Goal: Task Accomplishment & Management: Use online tool/utility

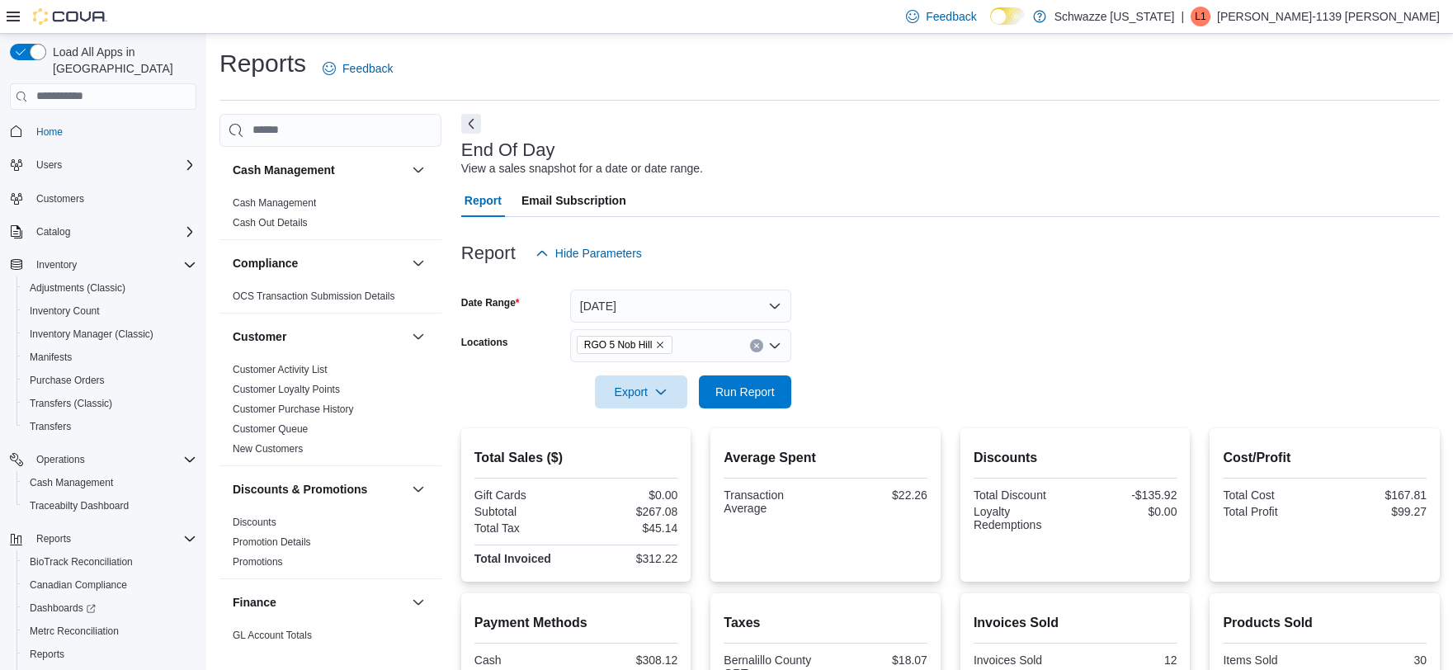
click at [739, 384] on span "Run Report" at bounding box center [744, 392] width 59 height 17
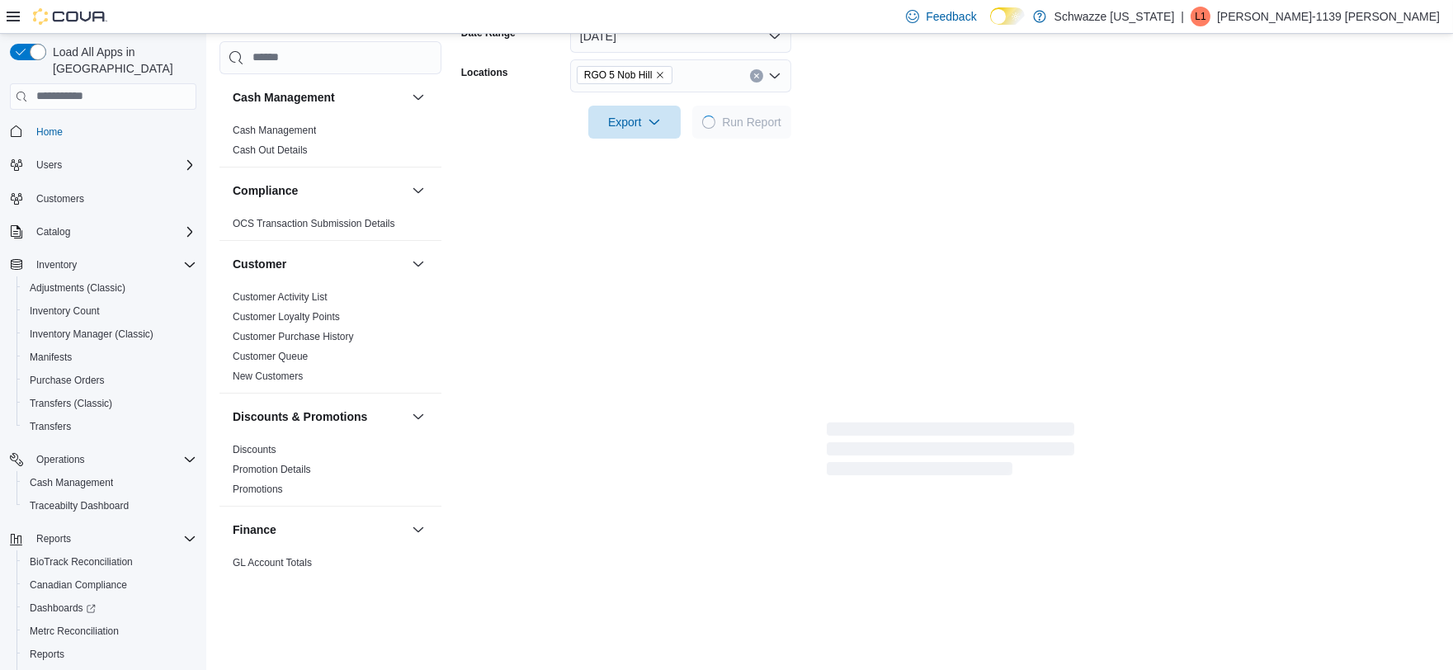
scroll to position [270, 0]
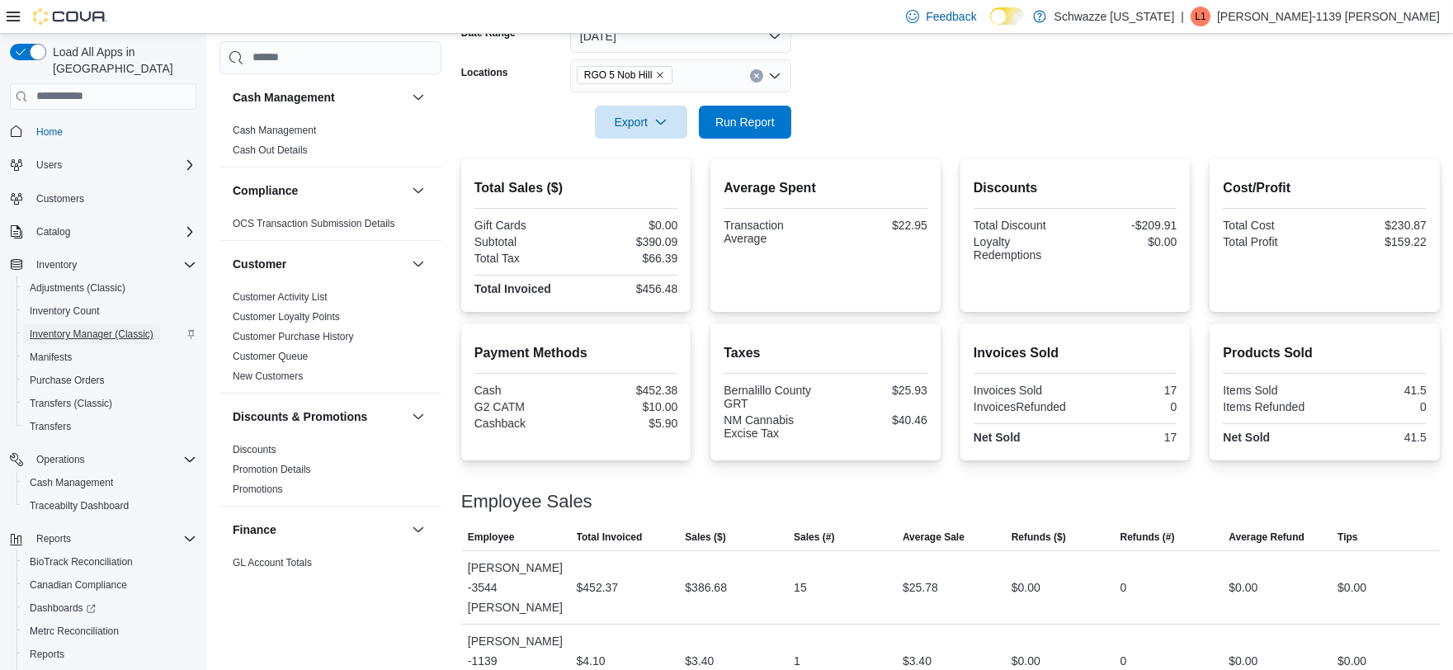
click at [80, 328] on span "Inventory Manager (Classic)" at bounding box center [92, 334] width 124 height 13
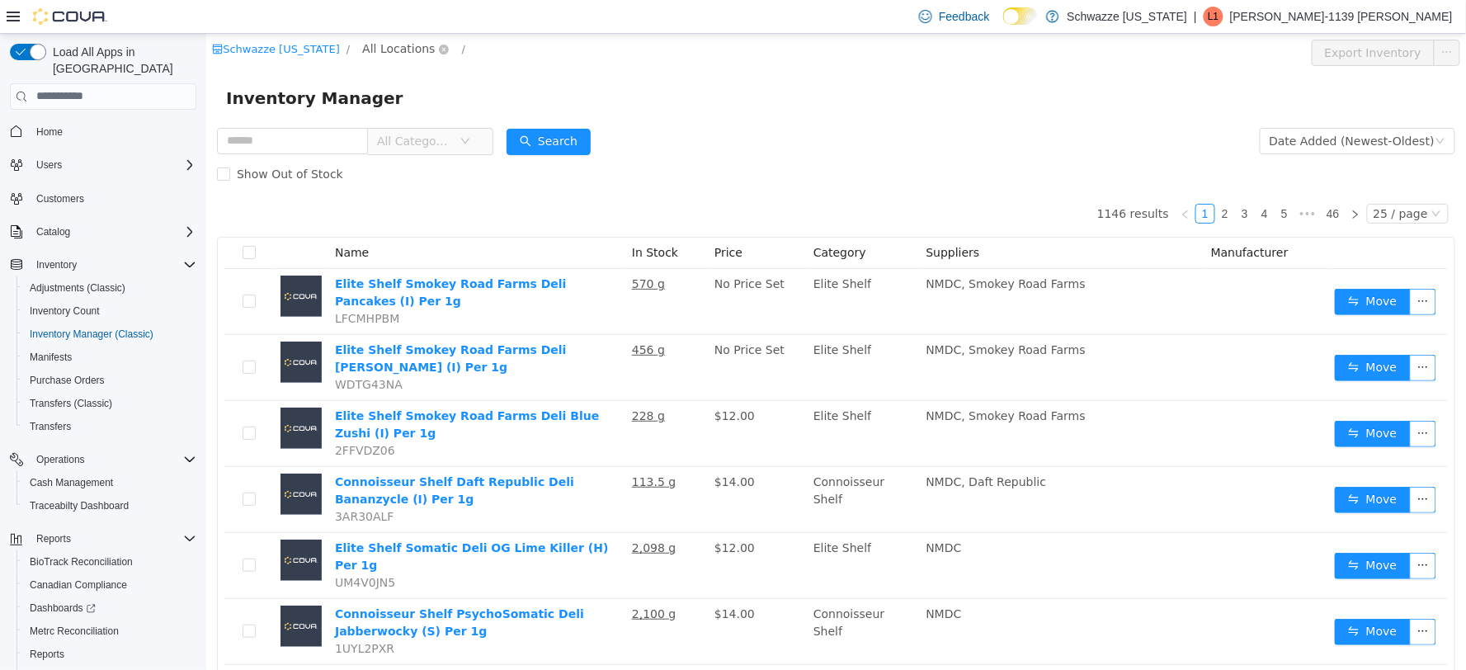
click at [393, 44] on span "All Locations" at bounding box center [397, 48] width 73 height 18
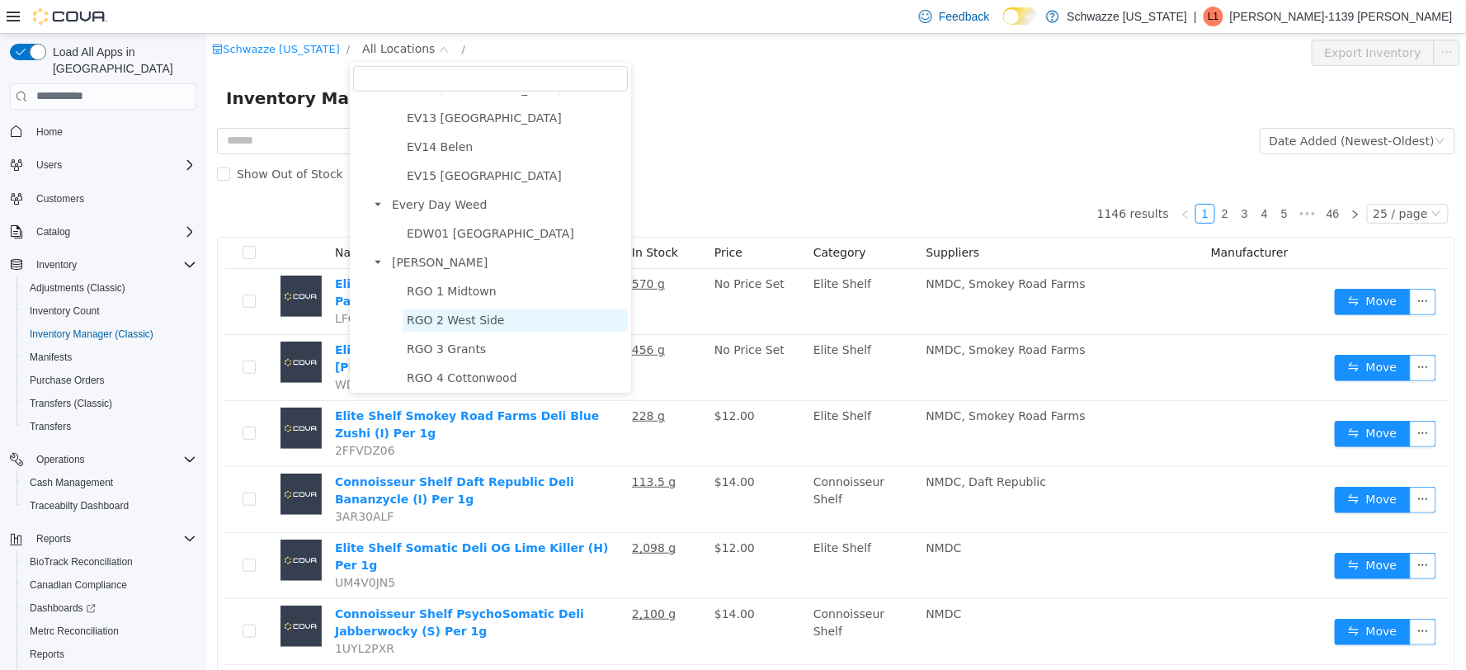
scroll to position [458, 0]
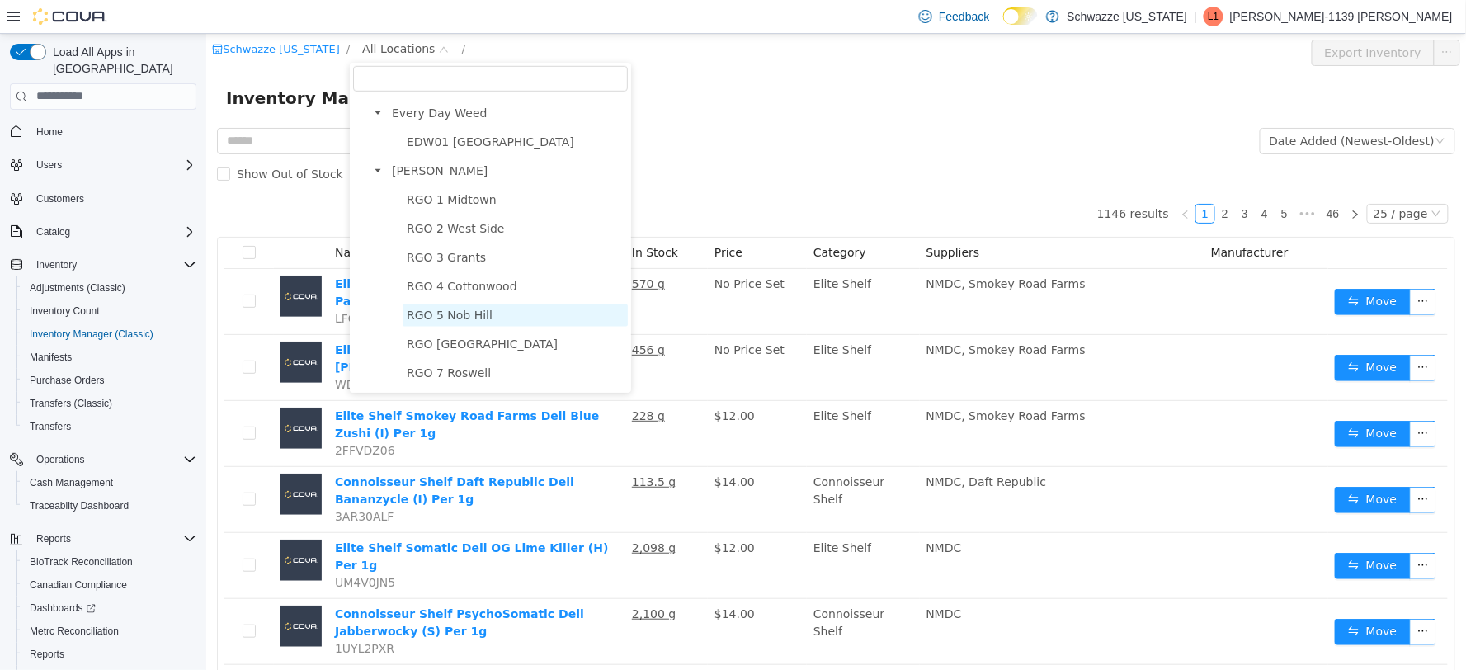
click at [468, 314] on span "RGO 5 Nob Hill" at bounding box center [449, 314] width 86 height 13
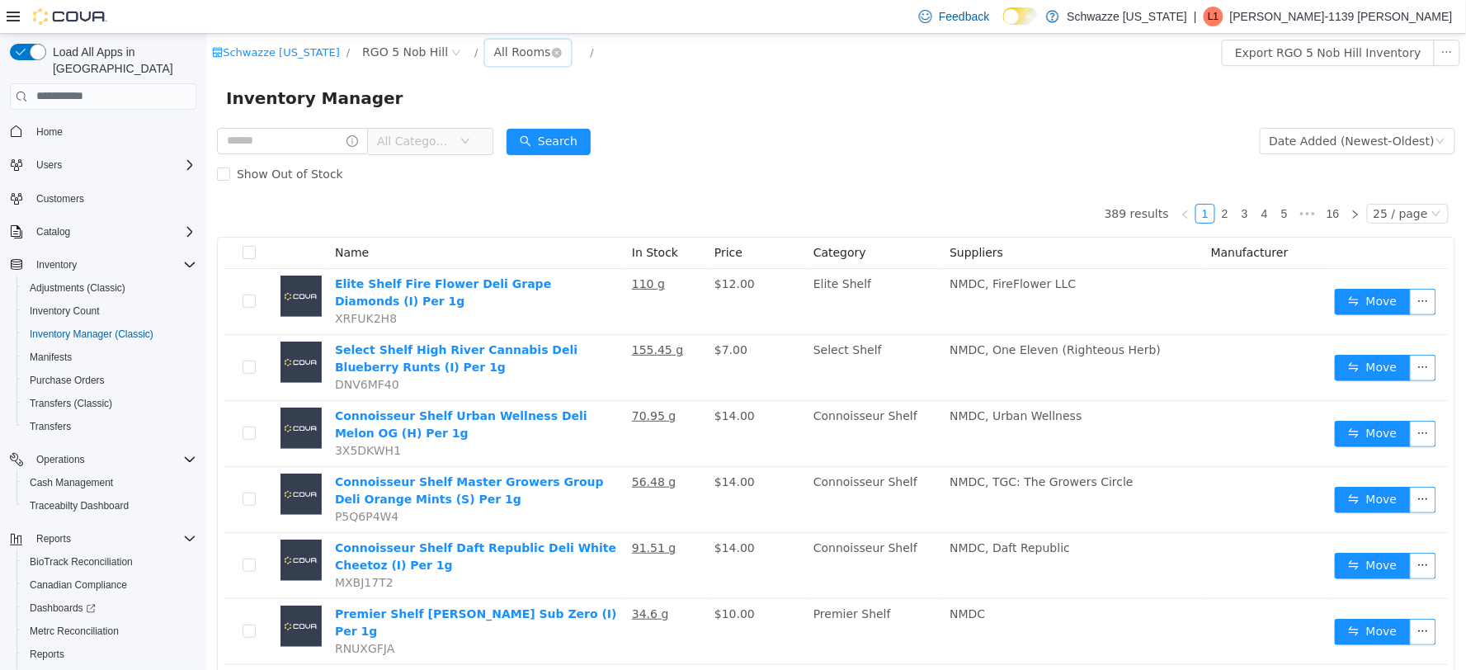
click at [498, 54] on div "All Rooms" at bounding box center [521, 51] width 57 height 25
click at [523, 139] on li "RGO 5 Back Room" at bounding box center [519, 138] width 99 height 26
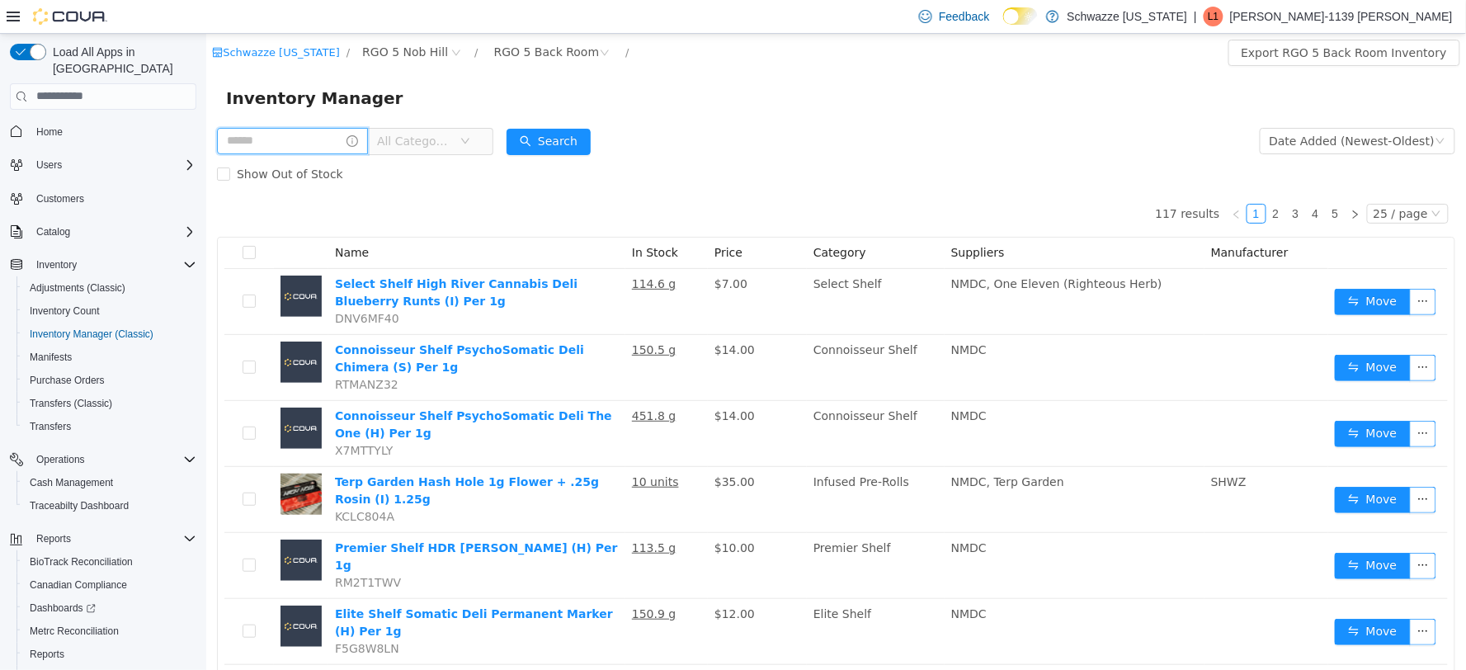
click at [316, 144] on input "text" at bounding box center [291, 140] width 151 height 26
type input "***"
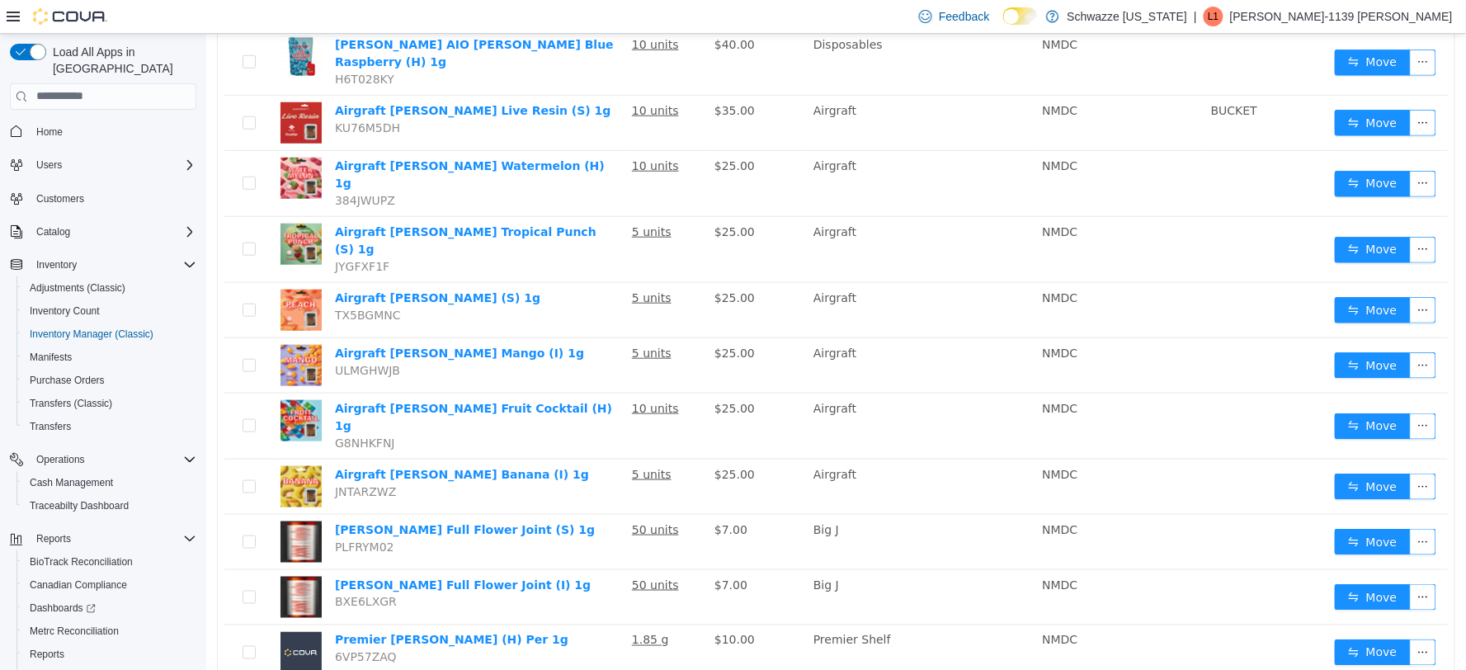
scroll to position [458, 0]
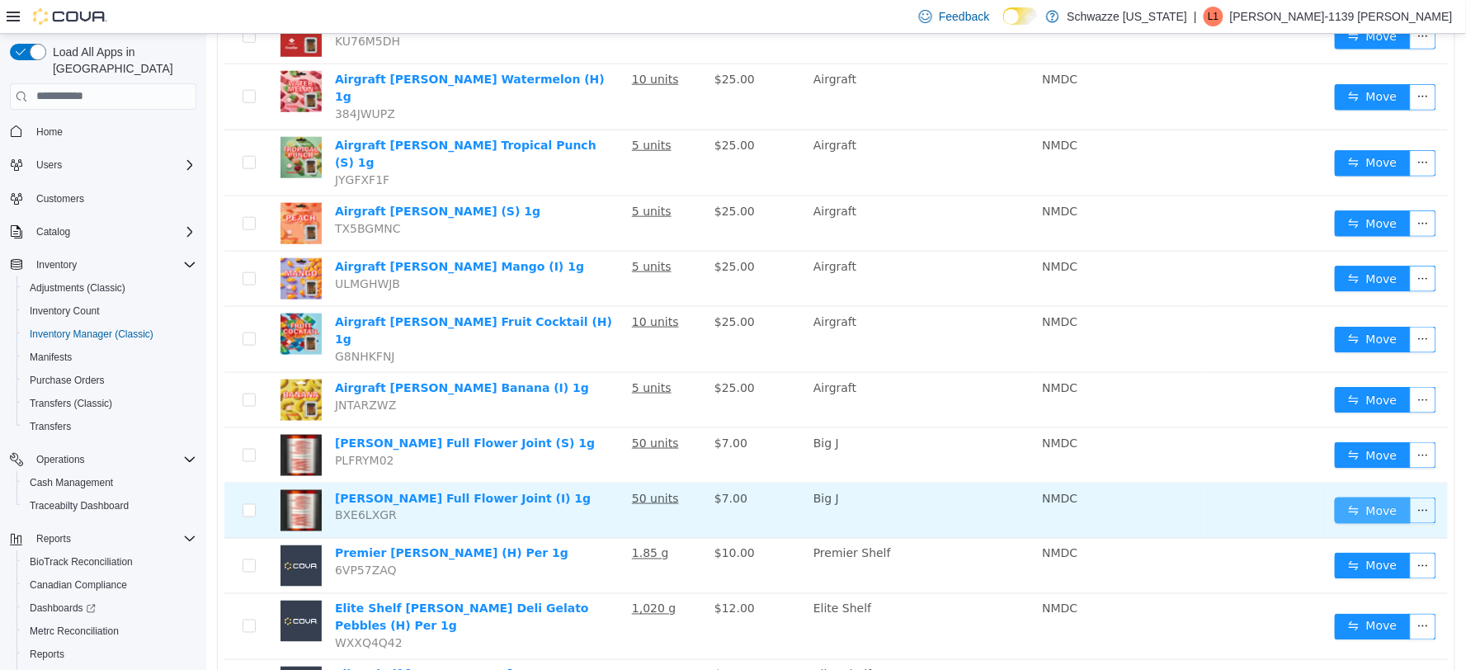
click at [1361, 497] on button "Move" at bounding box center [1372, 510] width 76 height 26
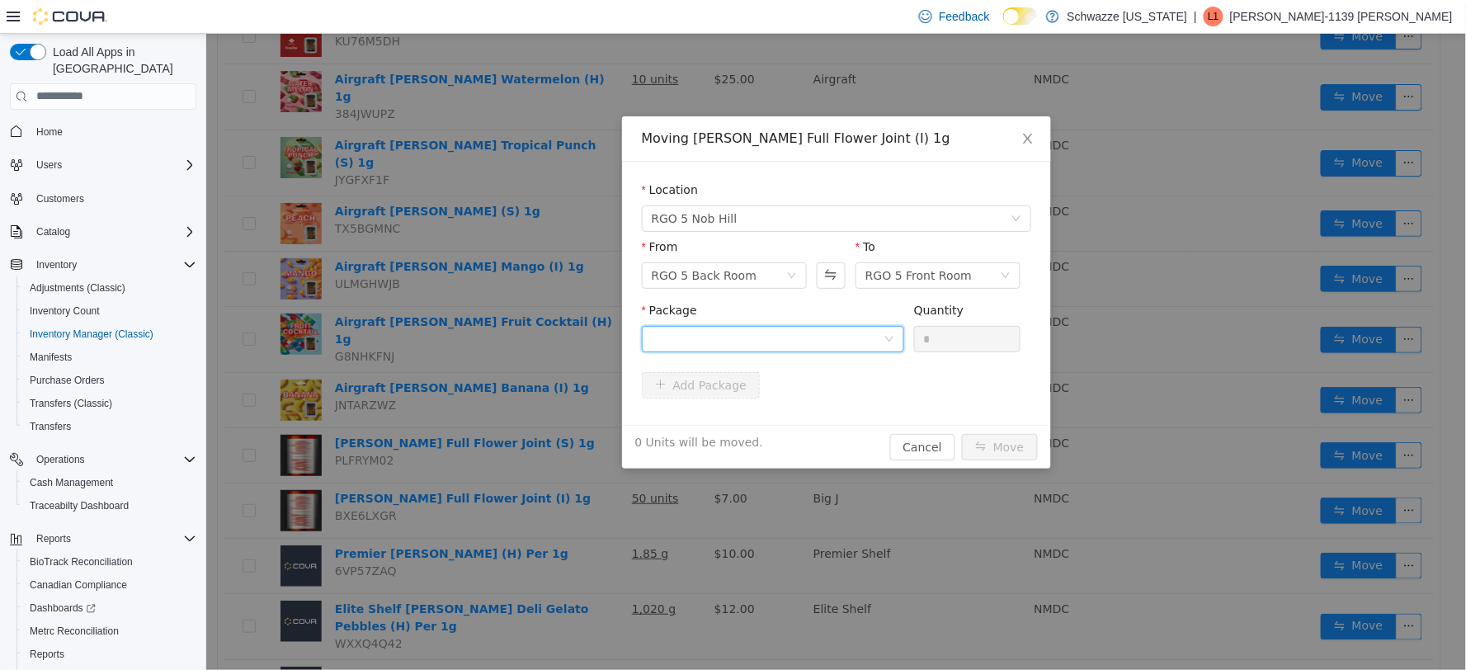
click at [762, 336] on div at bounding box center [767, 338] width 232 height 25
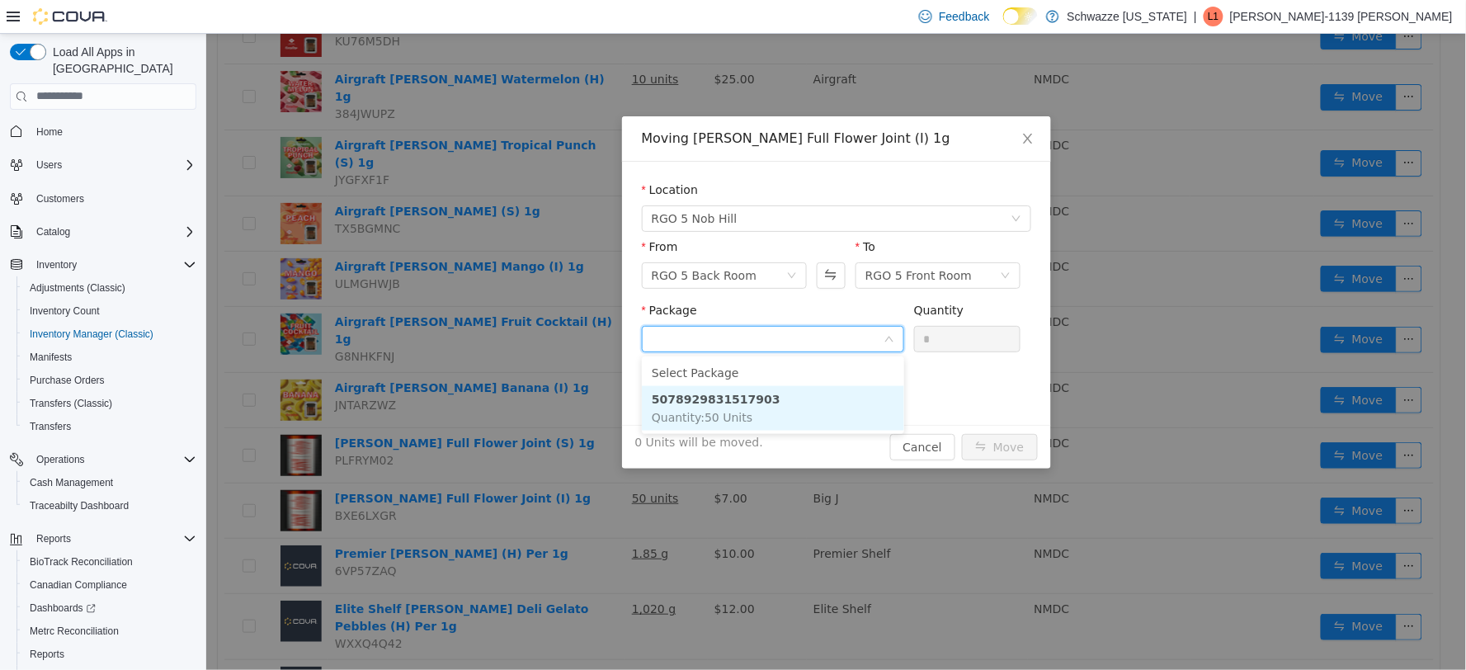
click at [739, 406] on li "5078929831517903 Quantity : 50 Units" at bounding box center [772, 407] width 262 height 45
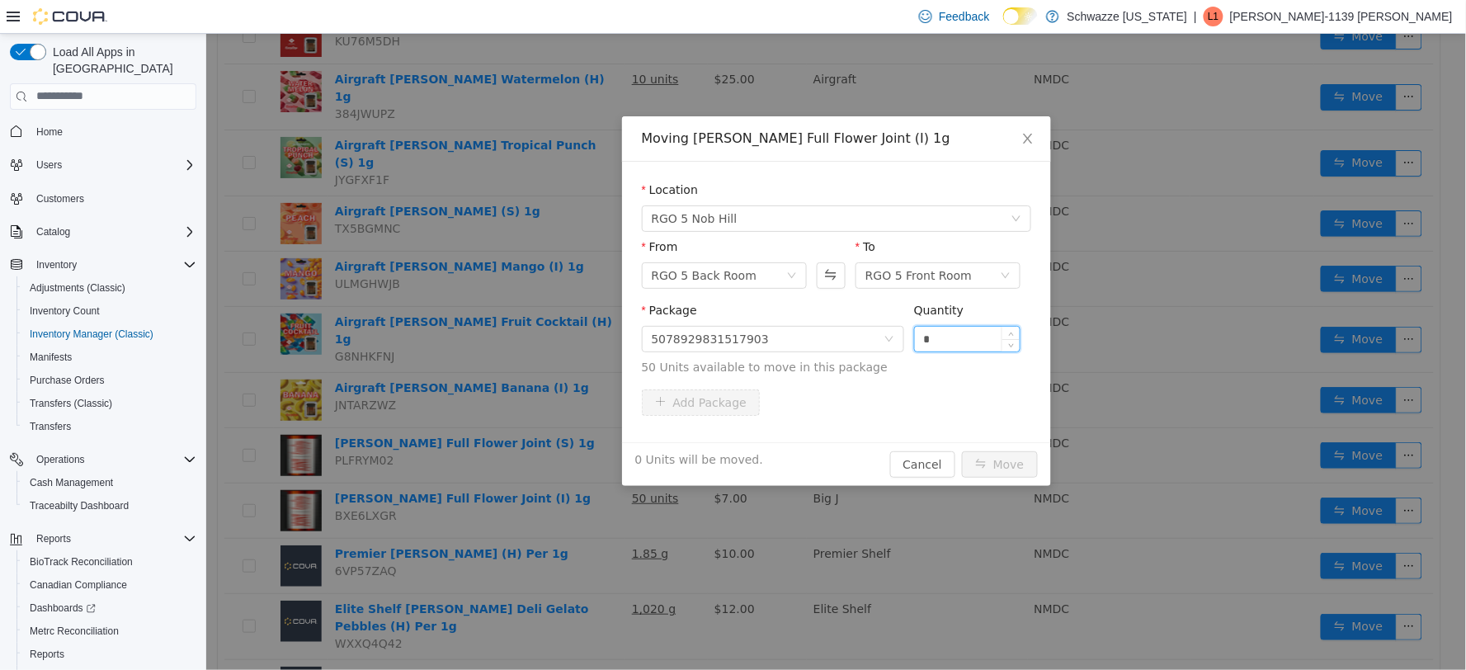
click at [955, 343] on input "*" at bounding box center [967, 338] width 106 height 25
type input "**"
click at [994, 464] on button "Move" at bounding box center [999, 464] width 76 height 26
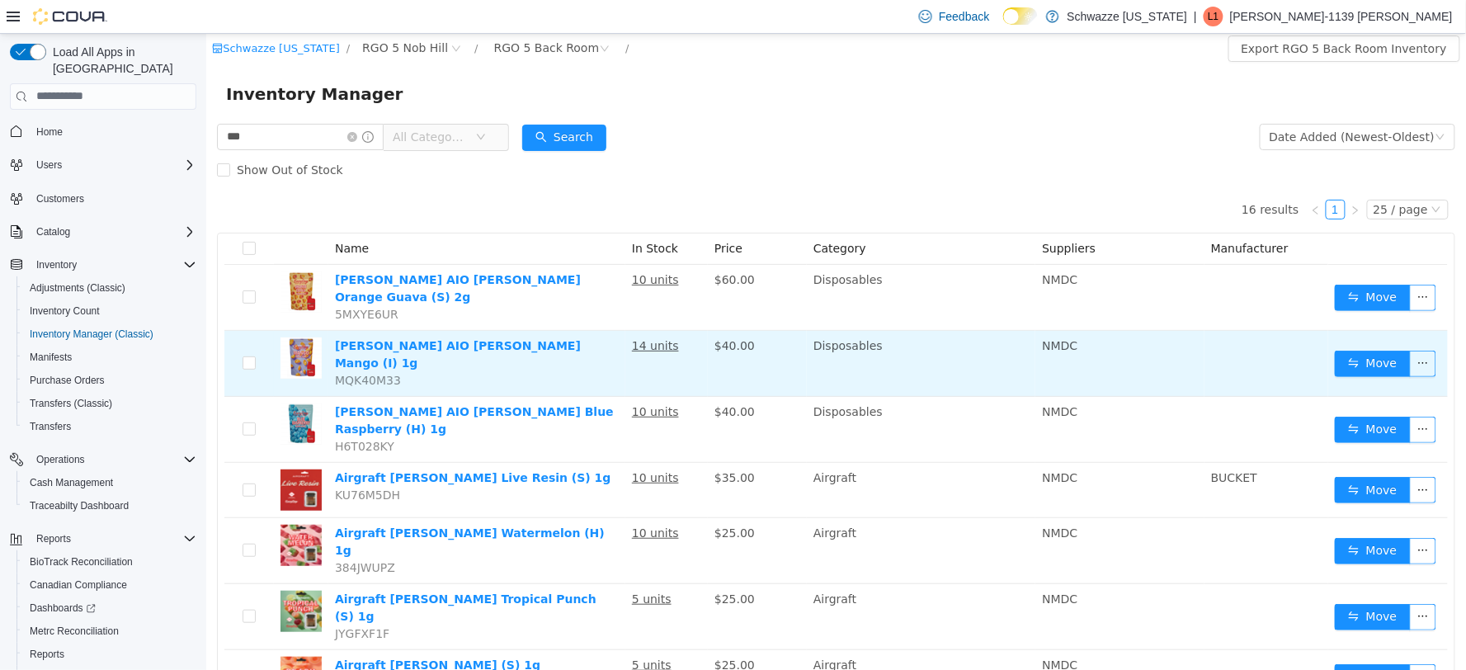
scroll to position [0, 0]
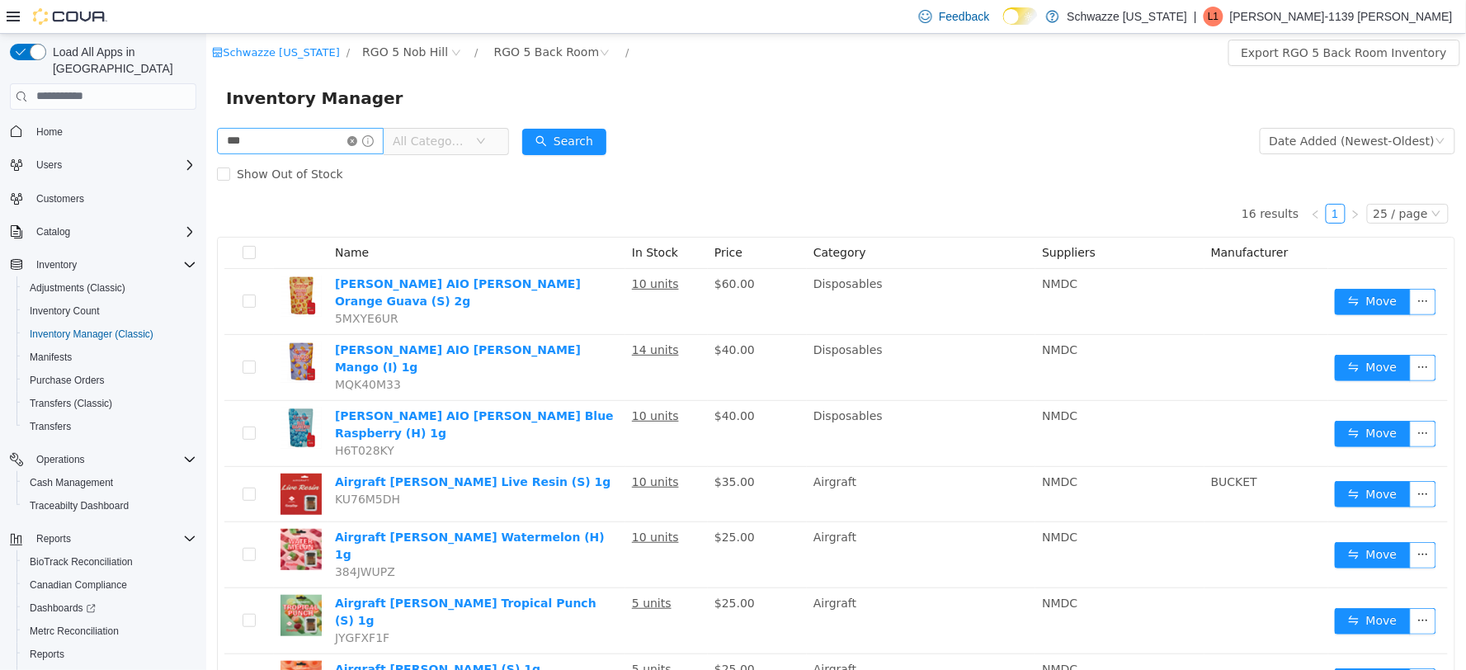
click at [356, 141] on icon "icon: close-circle" at bounding box center [352, 140] width 10 height 10
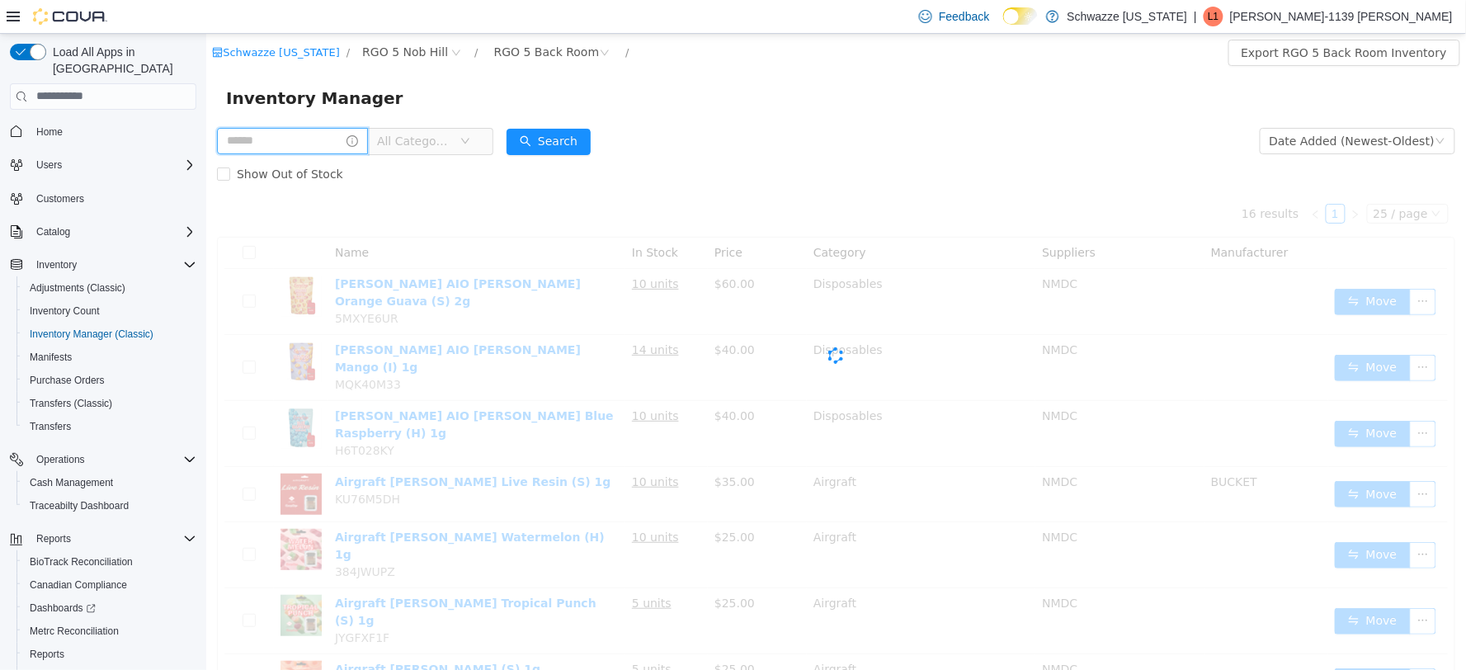
click at [344, 144] on input "text" at bounding box center [291, 140] width 151 height 26
type input "**"
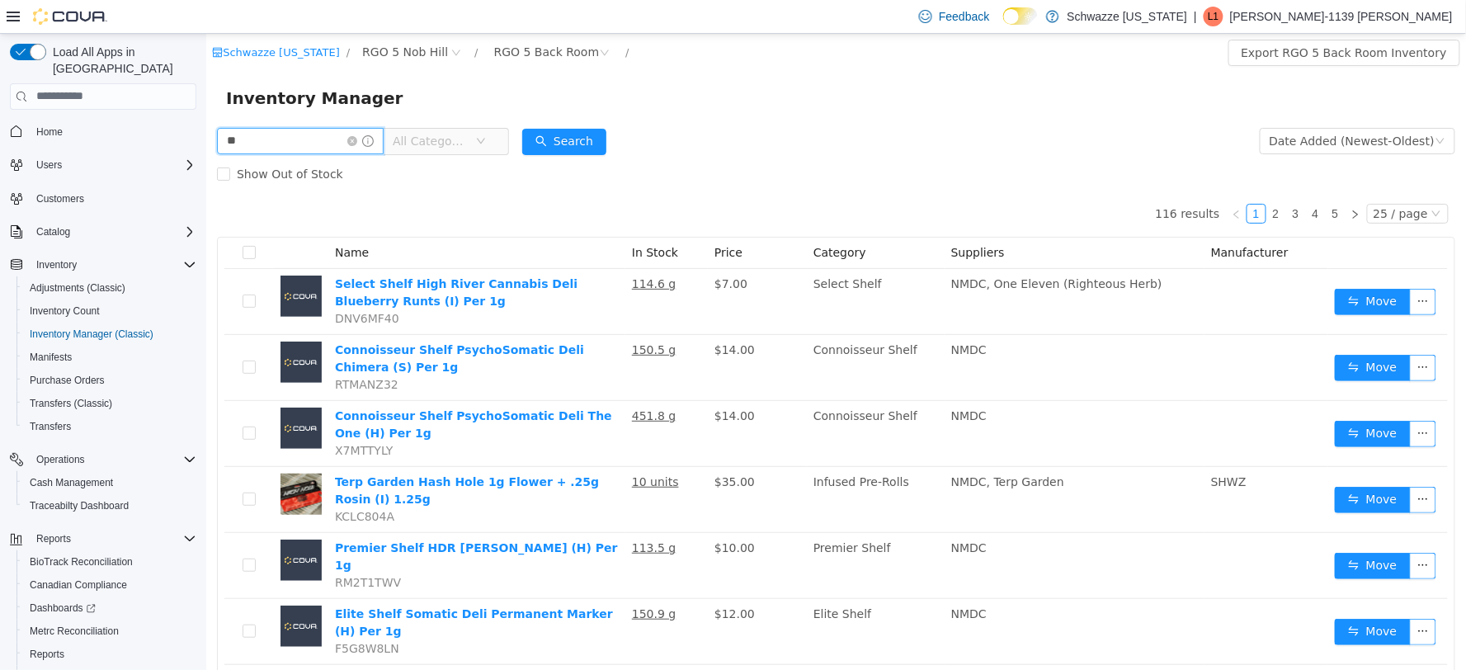
click at [327, 139] on input "**" at bounding box center [299, 140] width 167 height 26
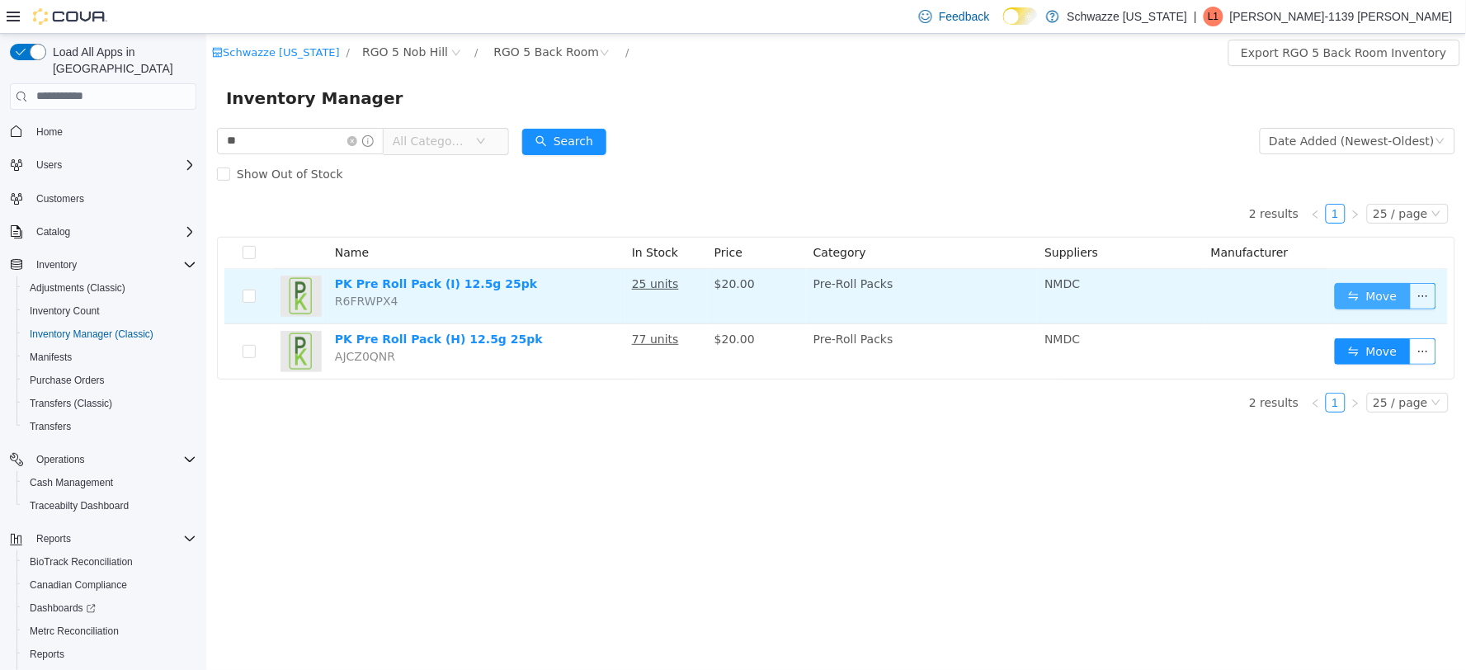
click at [1375, 296] on button "Move" at bounding box center [1372, 295] width 76 height 26
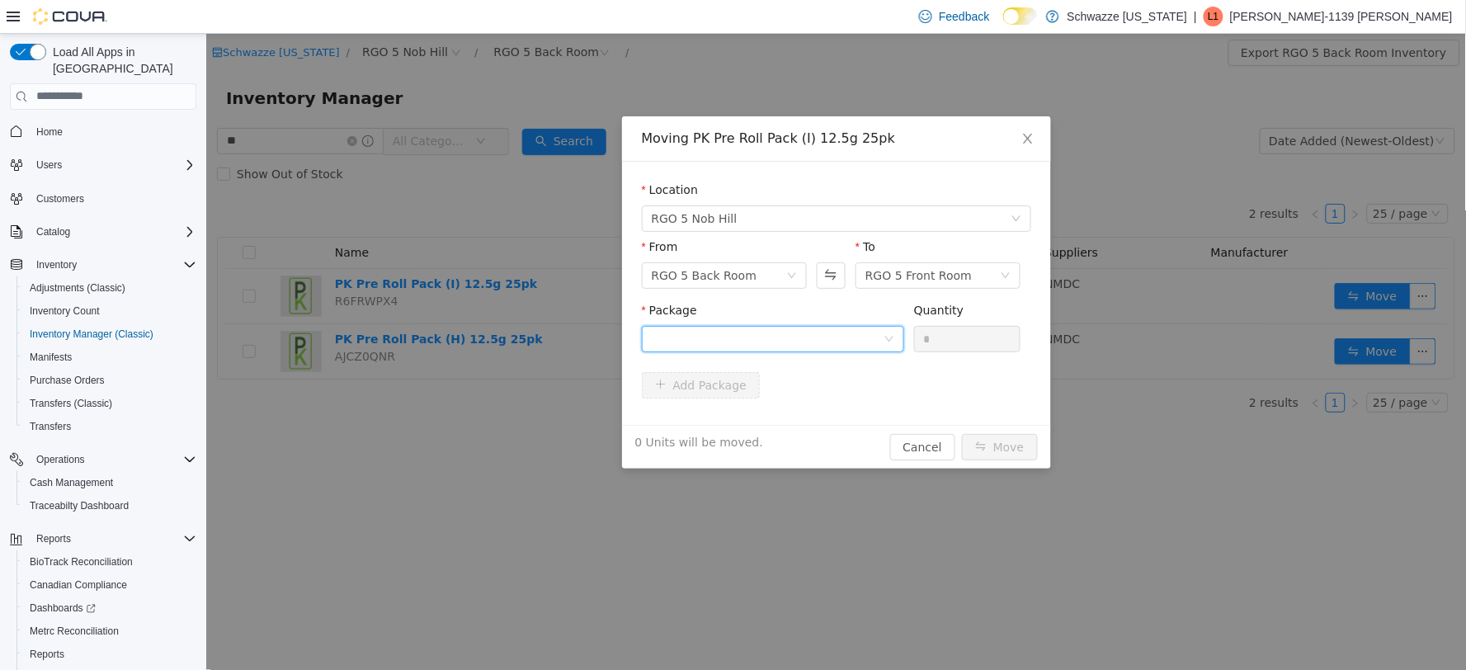
click at [880, 331] on div at bounding box center [767, 338] width 232 height 25
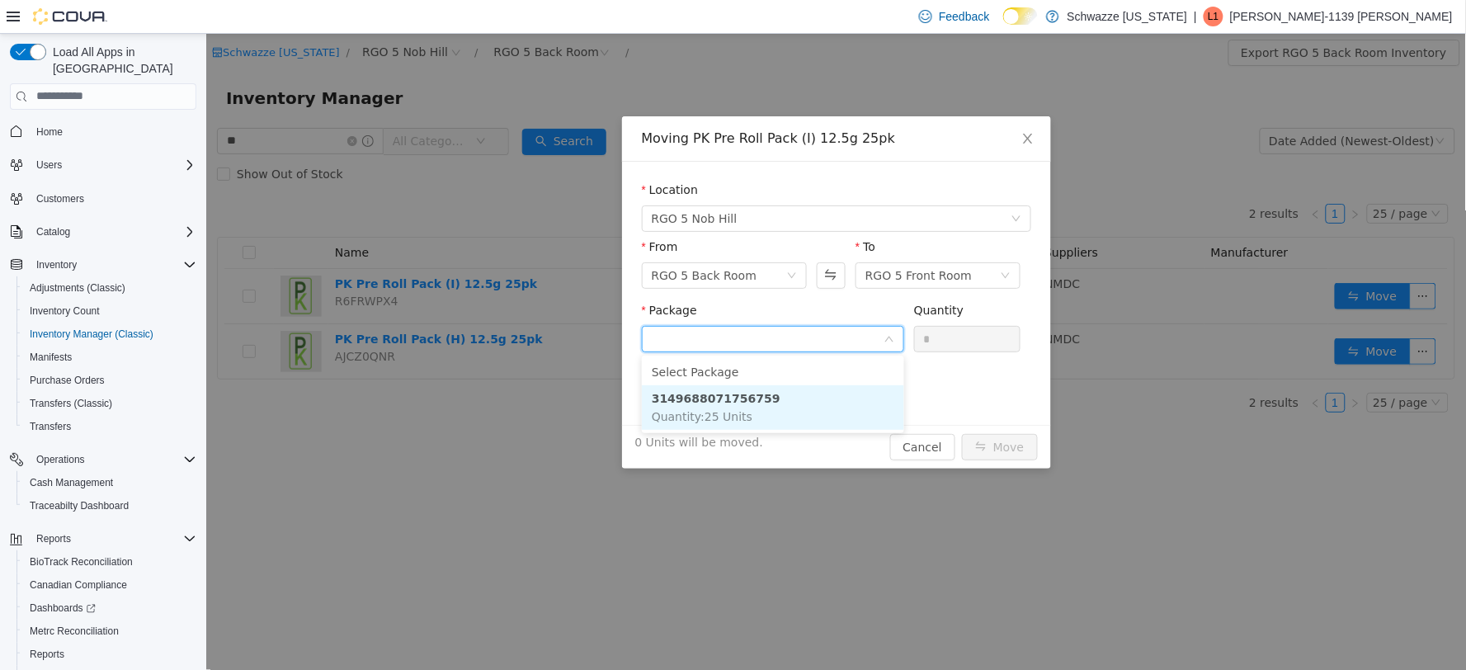
click at [743, 404] on strong "3149688071756759" at bounding box center [715, 397] width 129 height 13
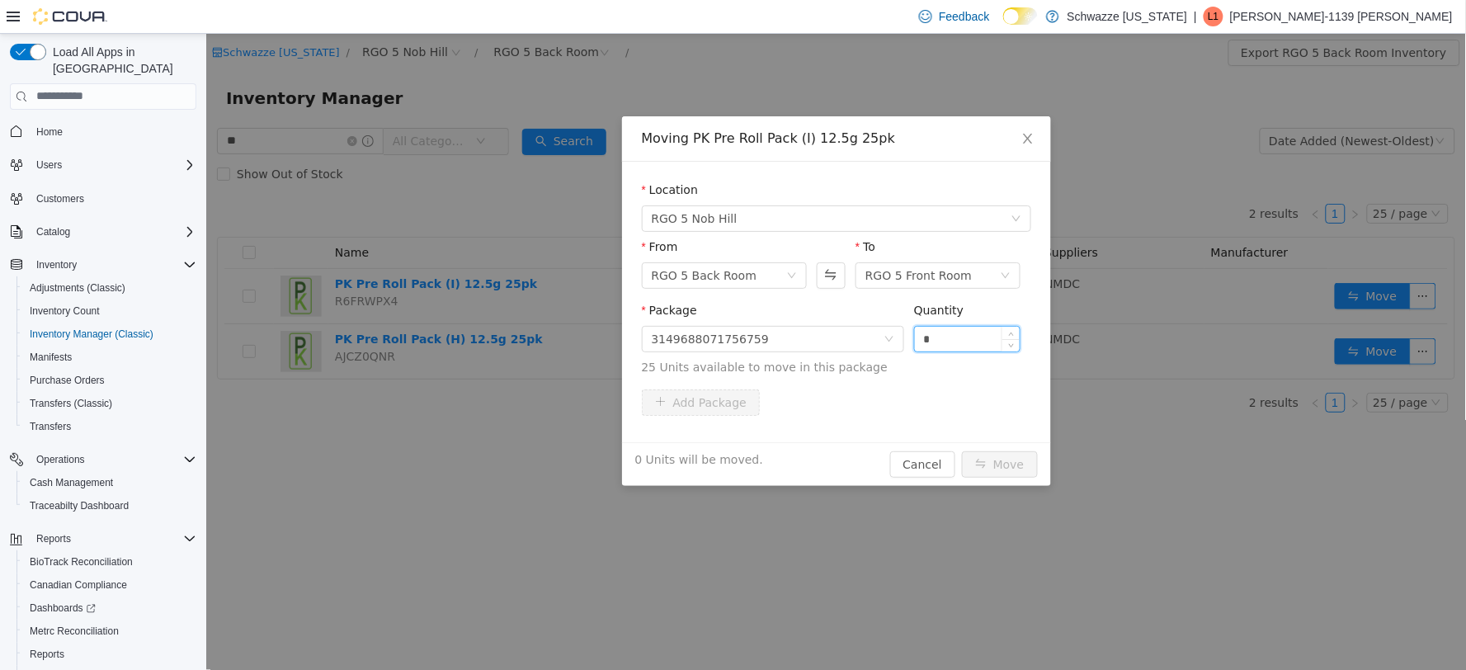
click at [990, 336] on input "*" at bounding box center [967, 338] width 106 height 25
type input "**"
click at [987, 461] on button "Move" at bounding box center [999, 464] width 76 height 26
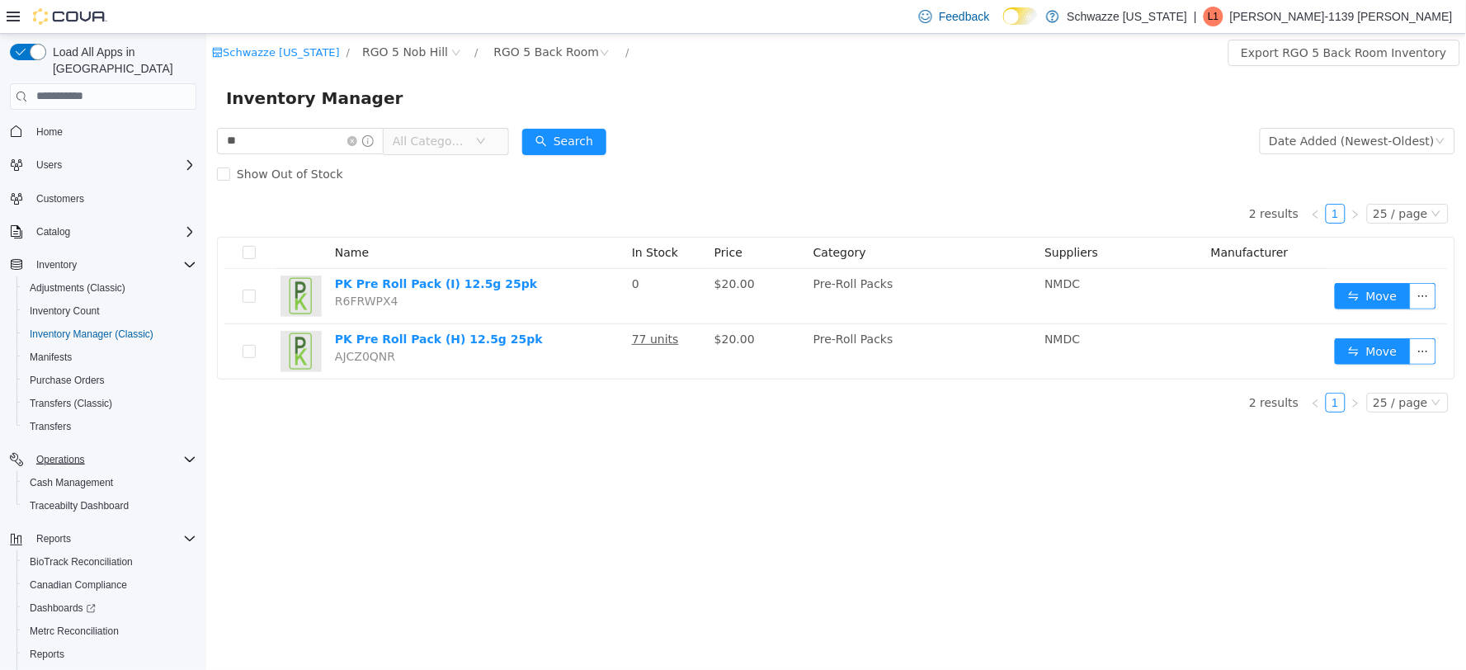
scroll to position [53, 0]
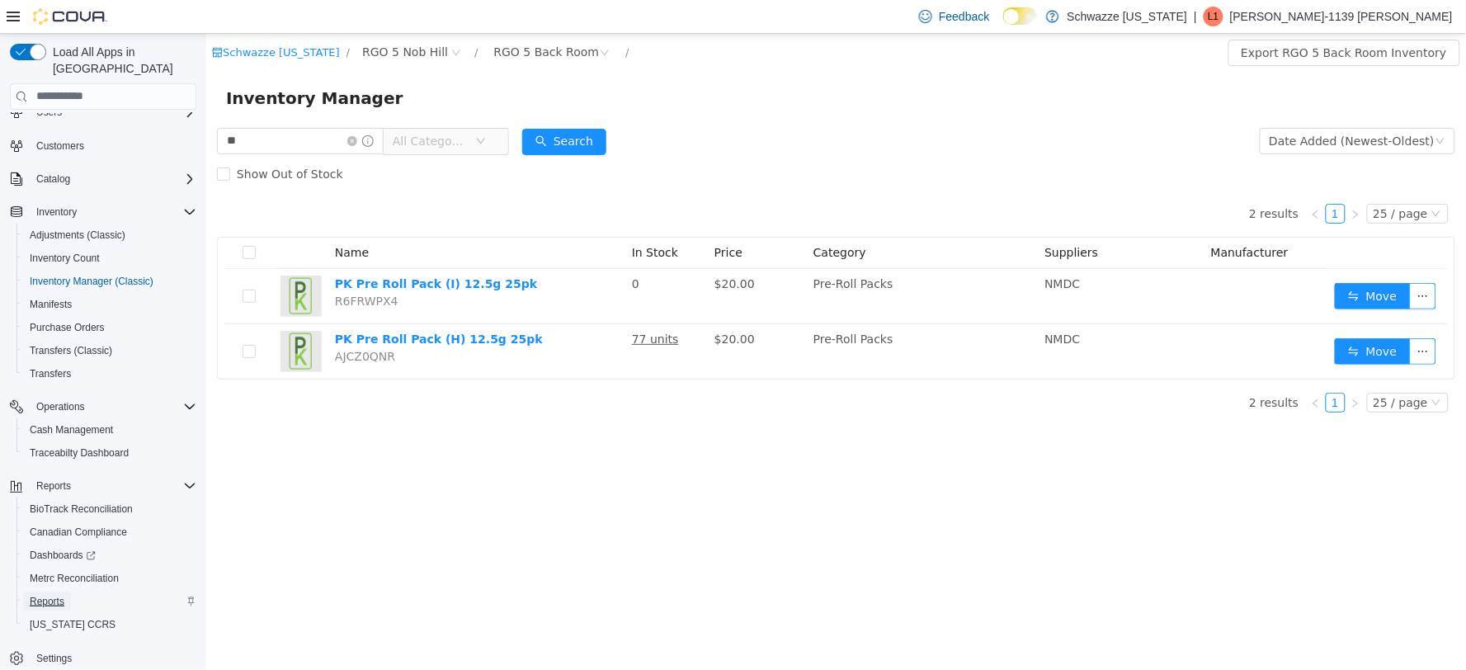
click at [40, 595] on span "Reports" at bounding box center [47, 601] width 35 height 13
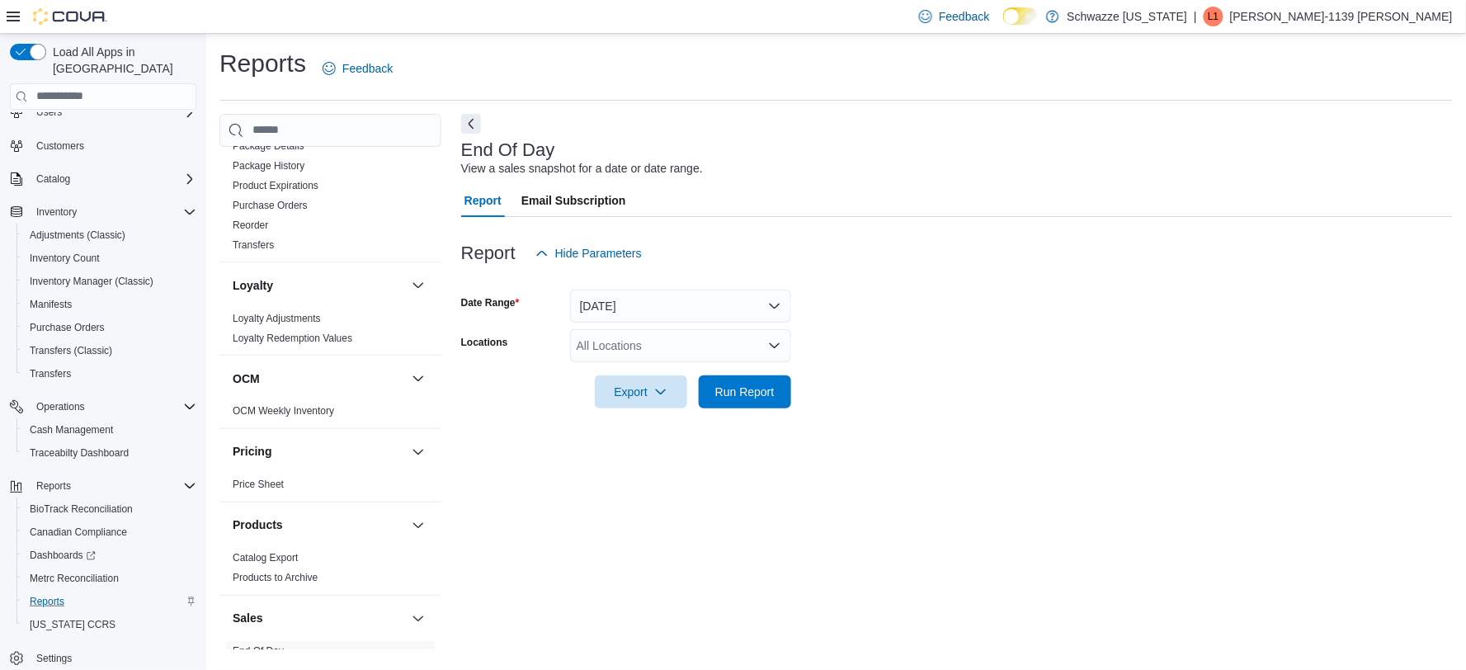
scroll to position [733, 0]
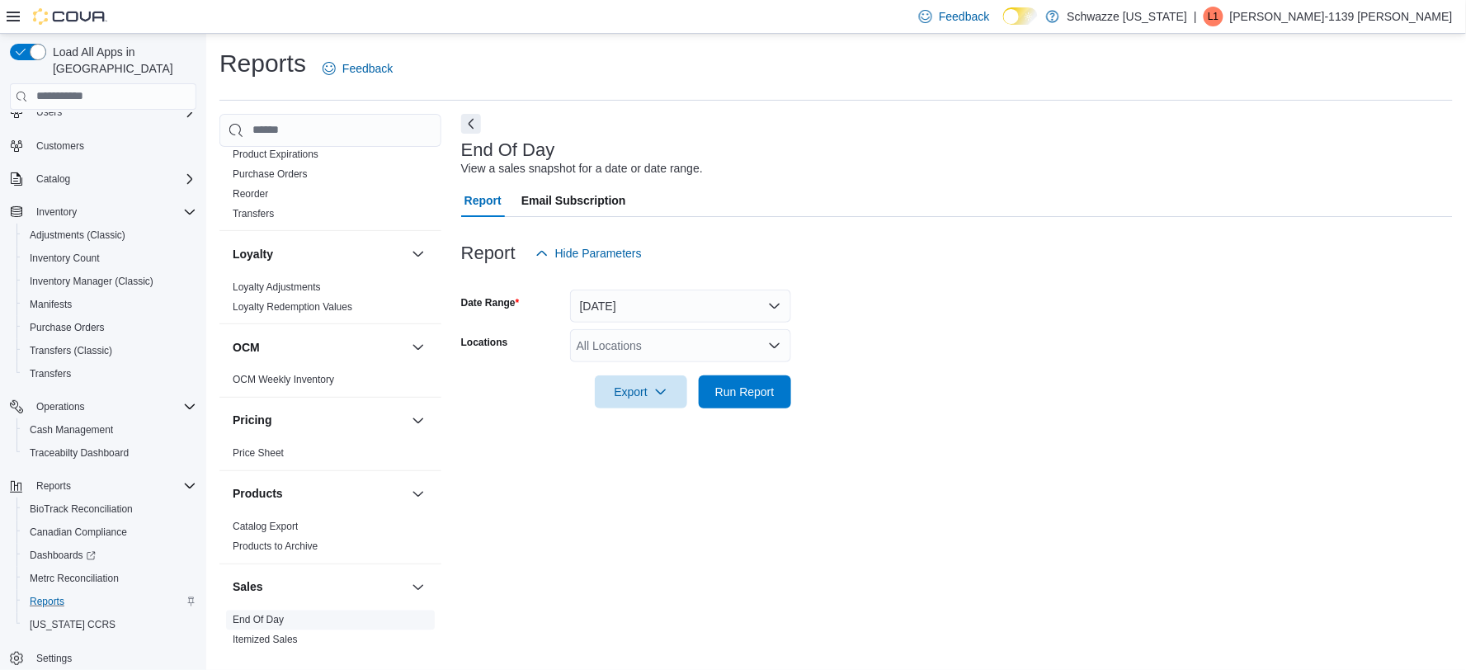
click at [273, 615] on link "End Of Day" at bounding box center [258, 621] width 51 height 12
click at [771, 339] on icon "Open list of options" at bounding box center [774, 345] width 13 height 13
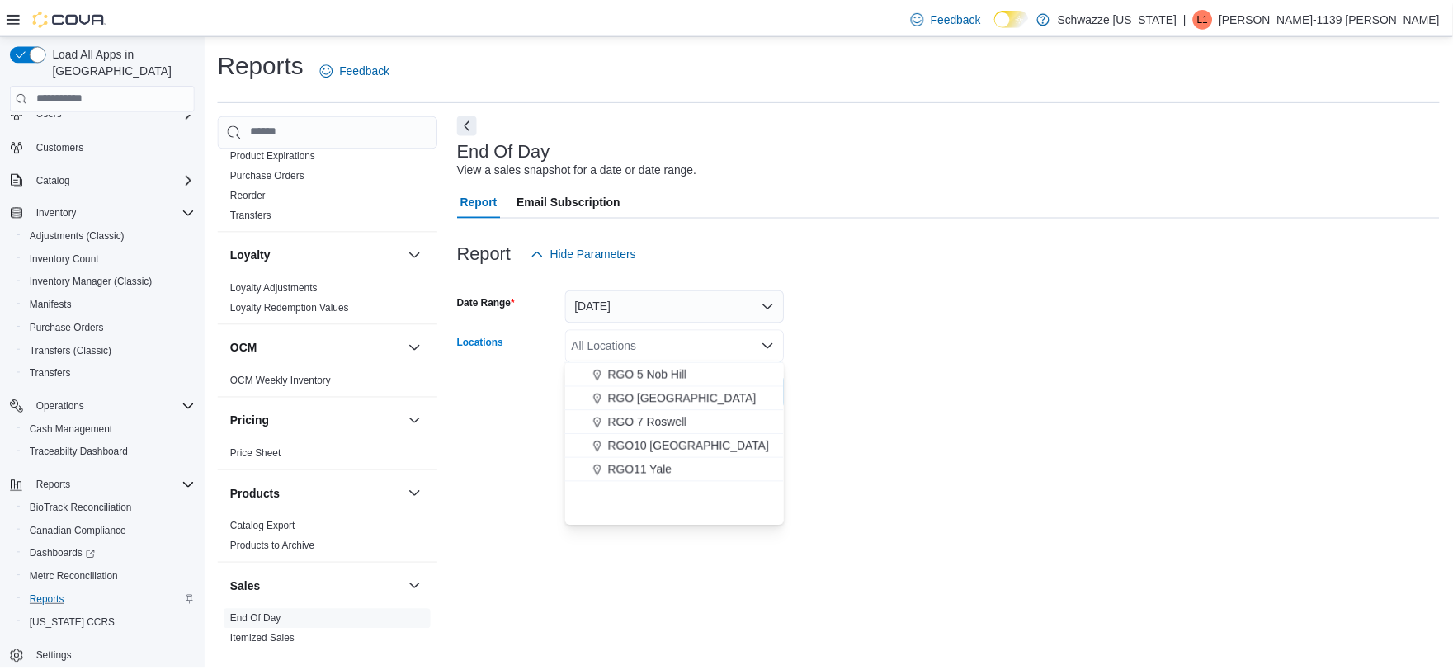
scroll to position [550, 0]
click at [670, 368] on span "RGO 5 Nob Hill" at bounding box center [653, 374] width 79 height 17
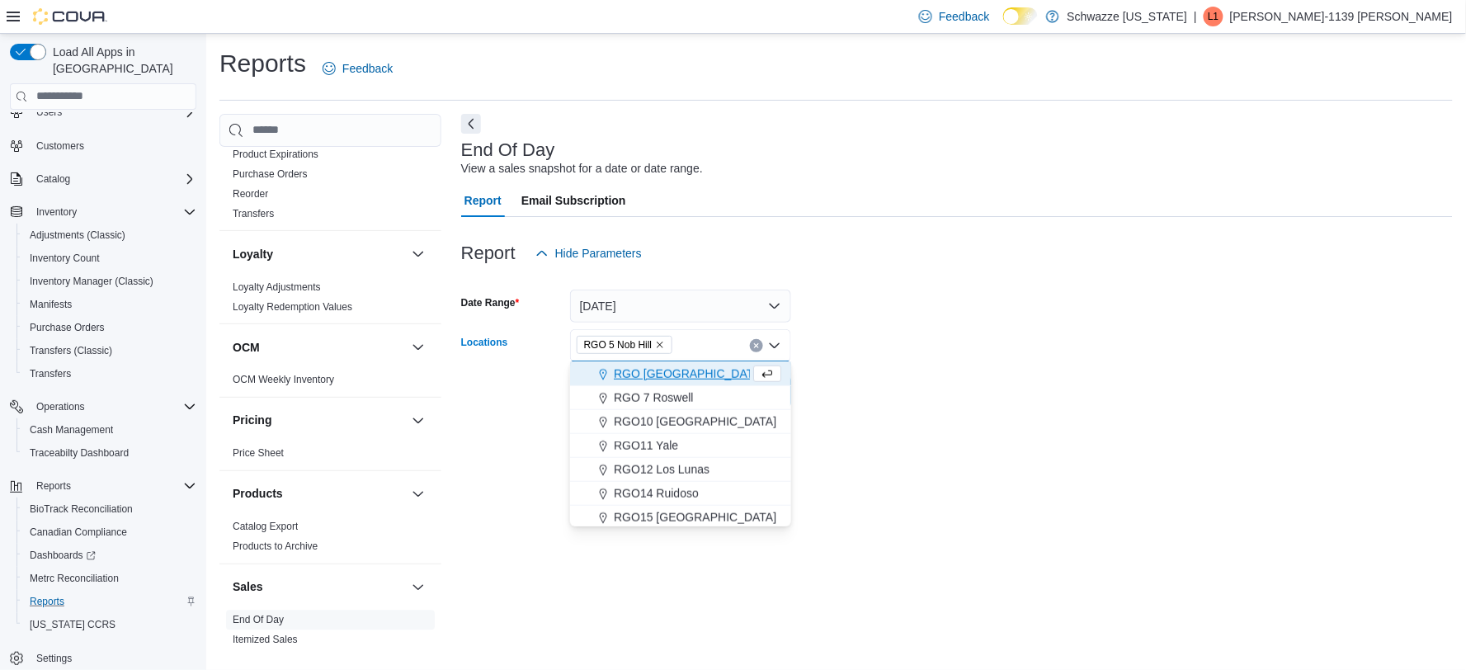
click at [947, 383] on form "Date Range [DATE] Locations RGO 5 [GEOGRAPHIC_DATA] Combo box. Selected. RGO 5 …" at bounding box center [957, 339] width 992 height 139
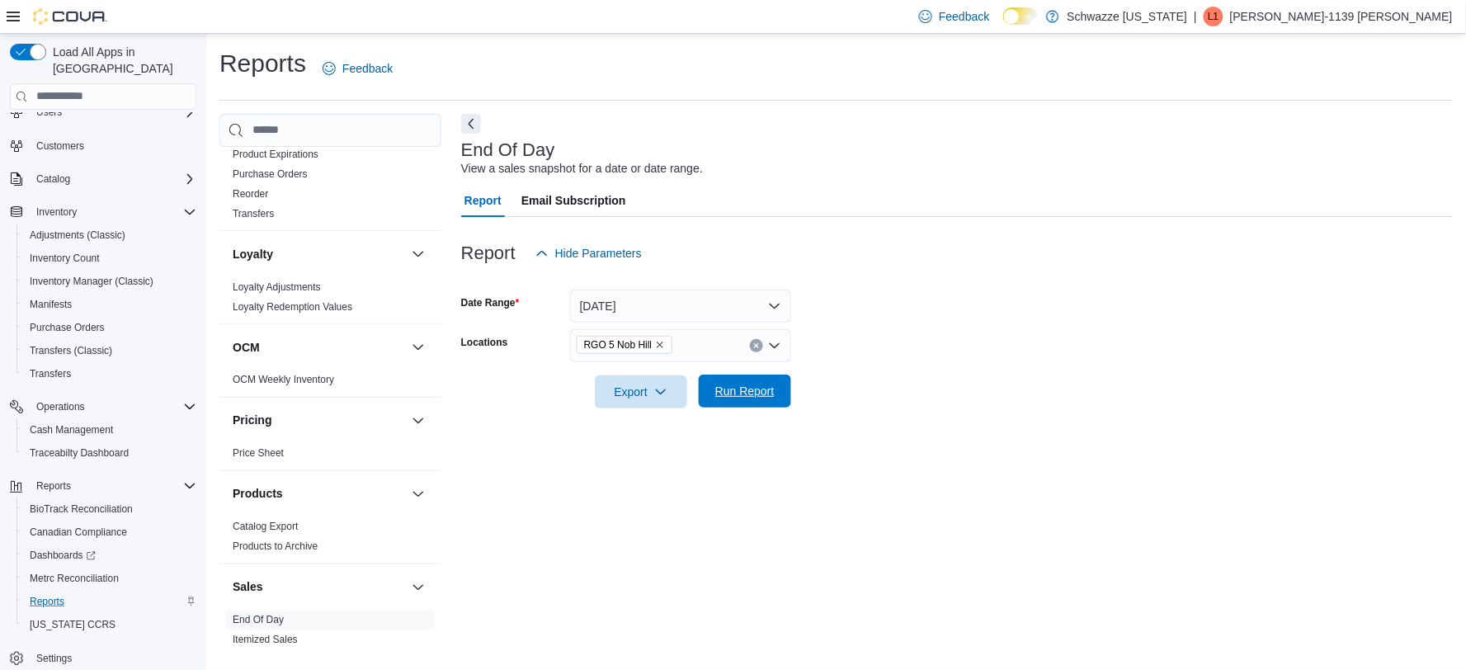
click at [788, 384] on button "Run Report" at bounding box center [745, 391] width 92 height 33
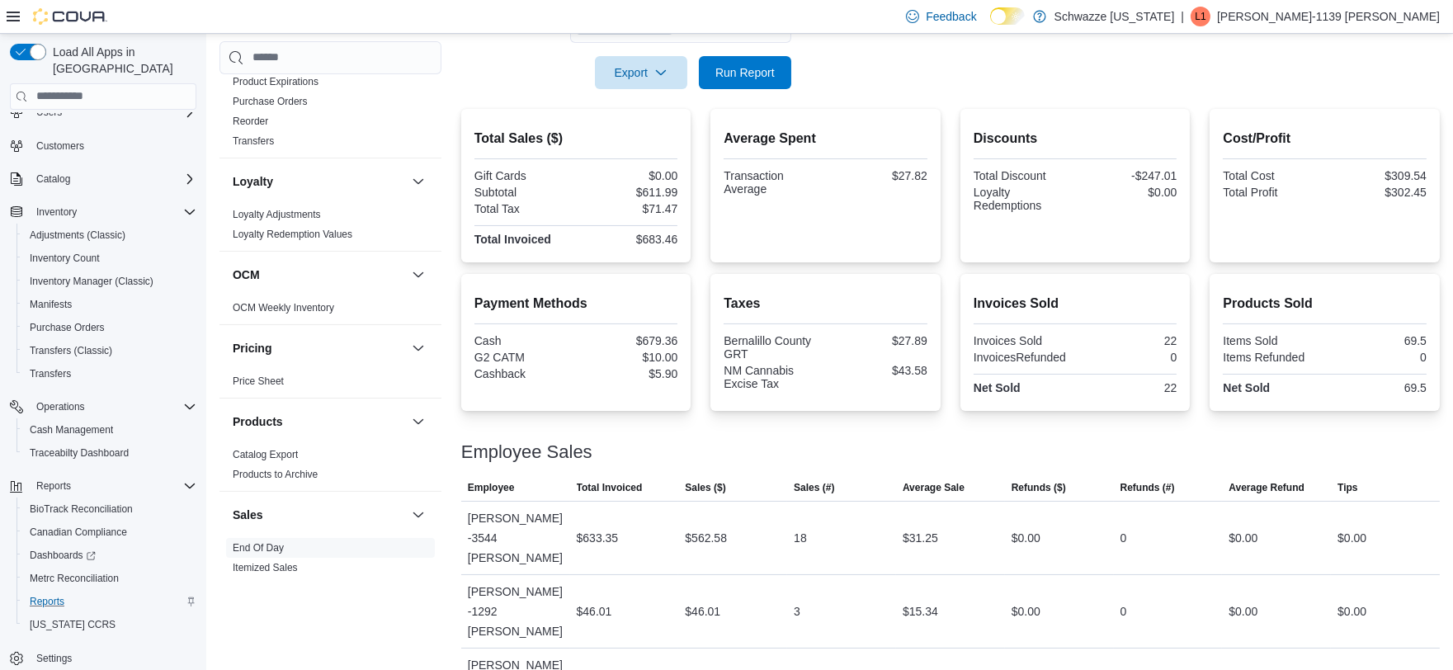
scroll to position [324, 0]
